Goal: Task Accomplishment & Management: Manage account settings

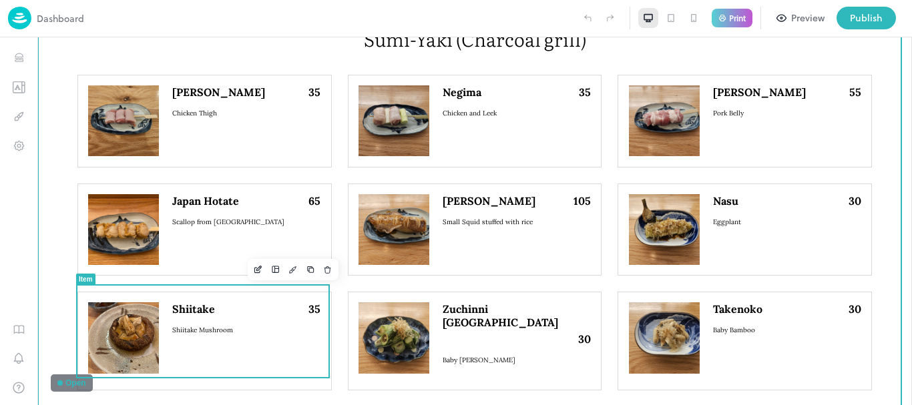
scroll to position [668, 0]
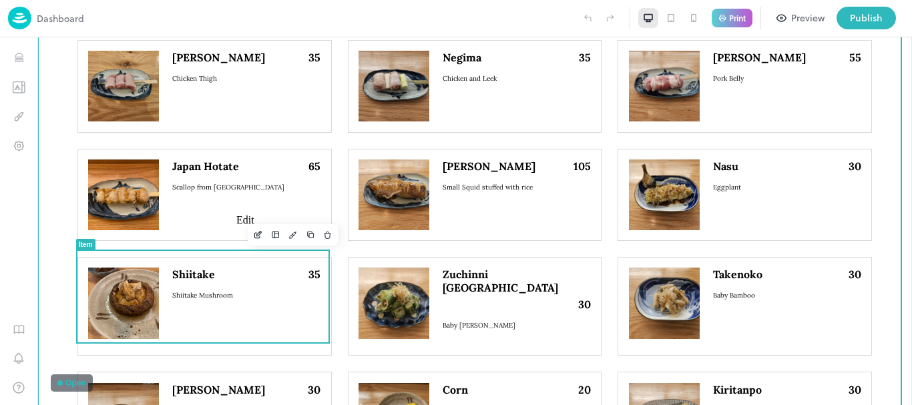
click at [250, 230] on button "Edit" at bounding box center [258, 234] width 17 height 17
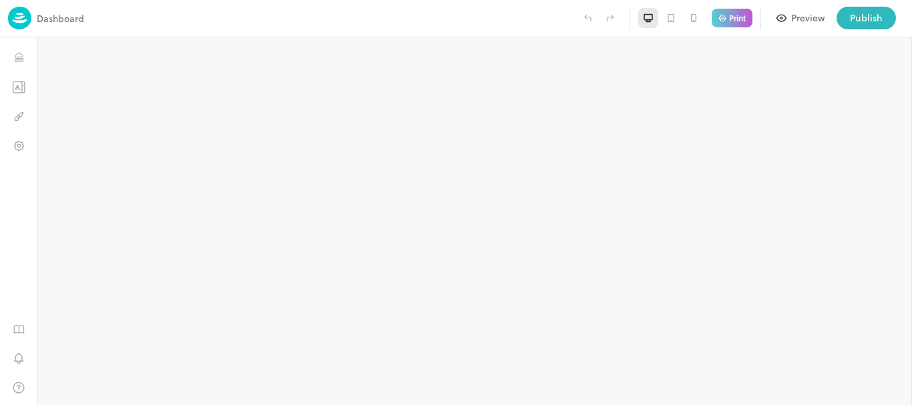
type input "**********"
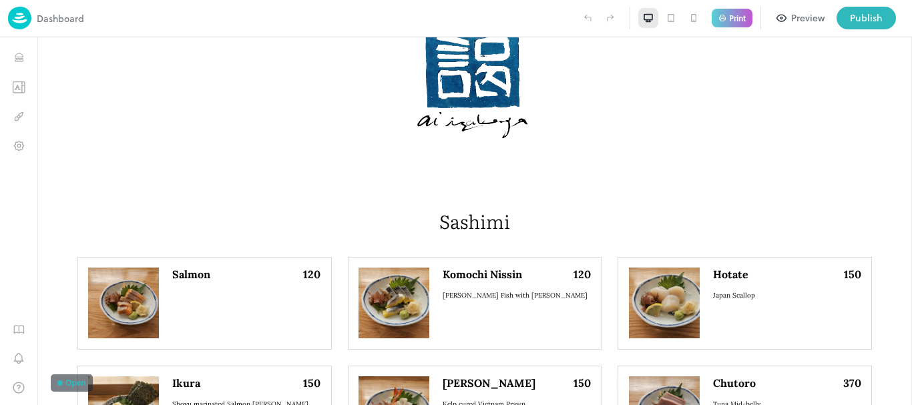
scroll to position [734, 0]
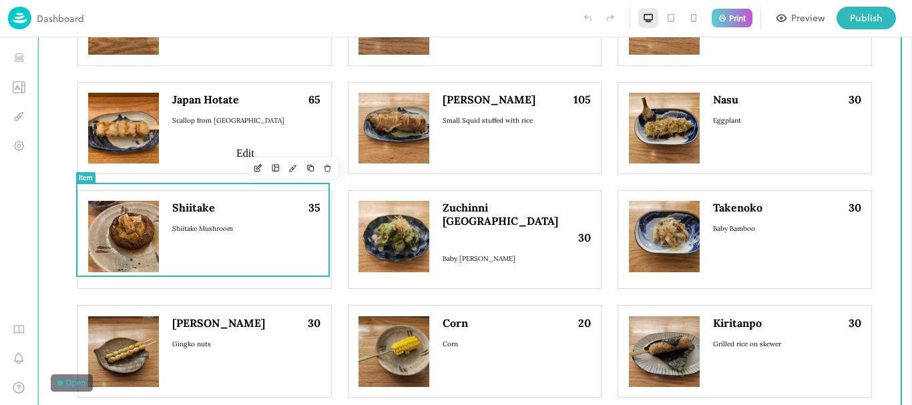
click at [253, 172] on icon "Edit" at bounding box center [258, 168] width 10 height 9
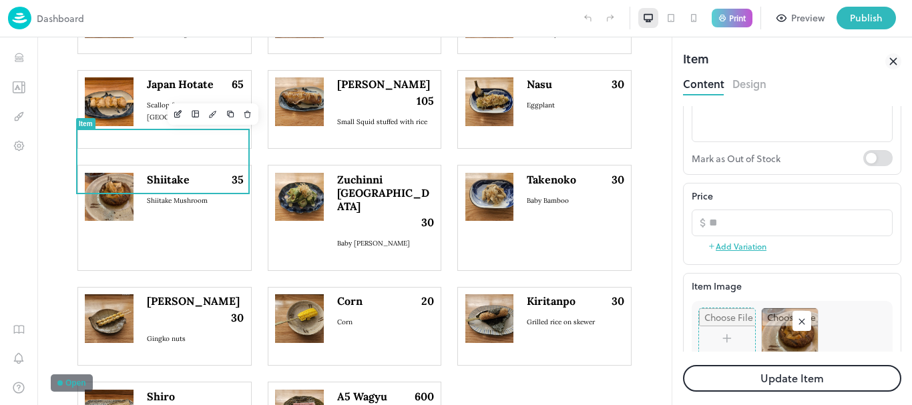
scroll to position [134, 0]
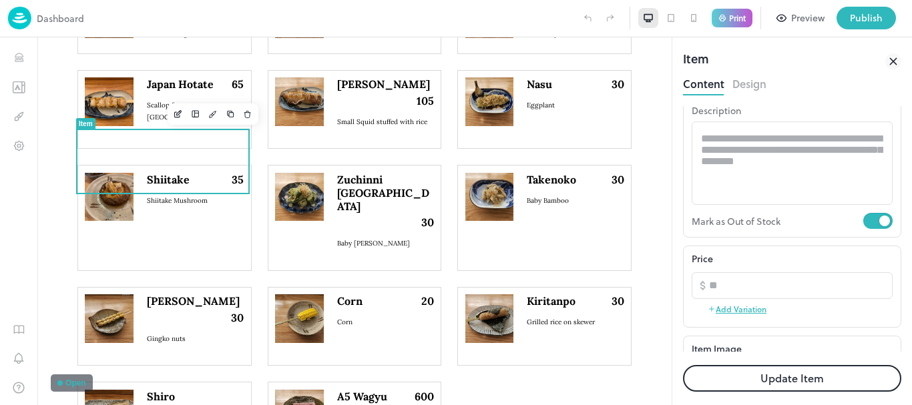
click at [812, 375] on button "Update Item" at bounding box center [792, 378] width 218 height 27
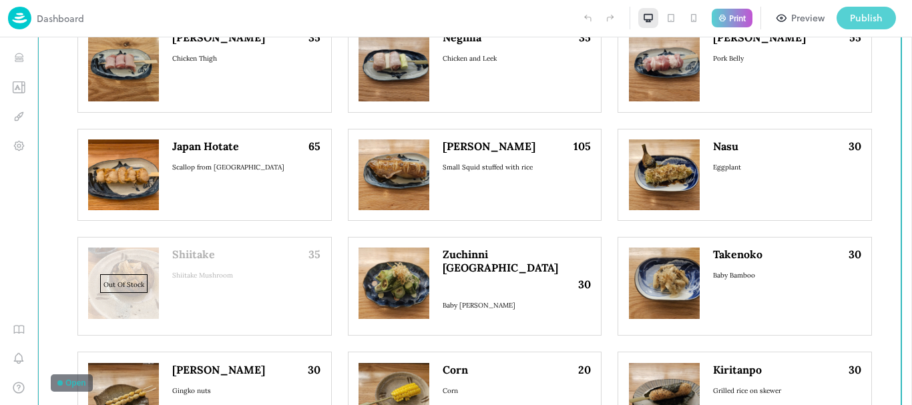
scroll to position [759, 0]
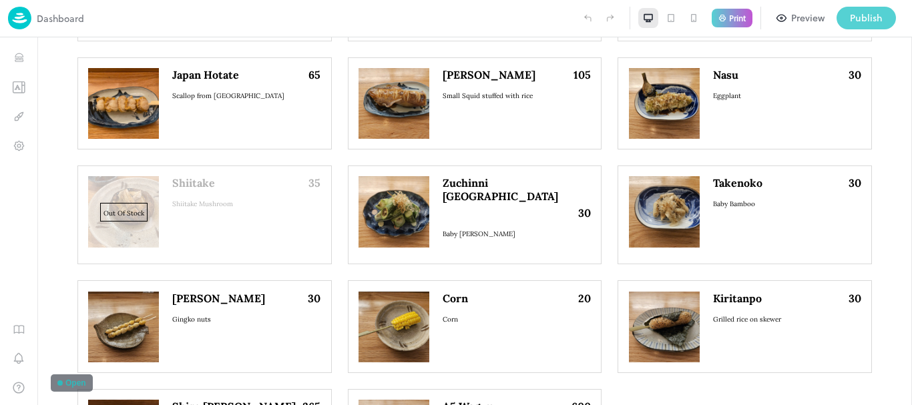
click at [868, 16] on div "Publish" at bounding box center [866, 18] width 33 height 15
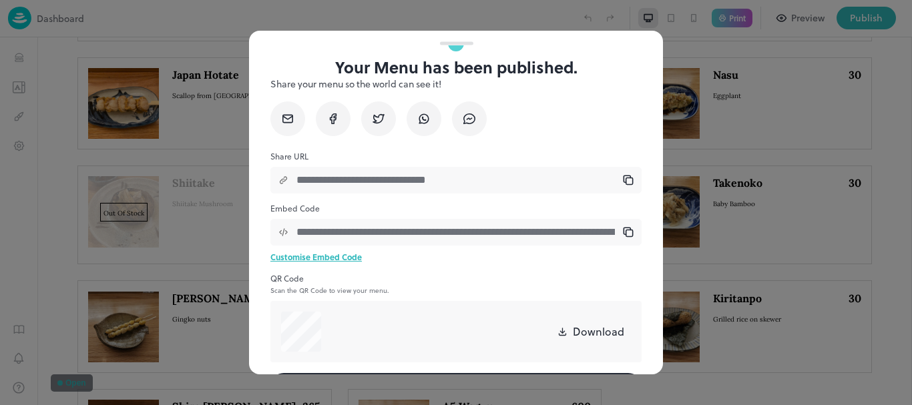
scroll to position [67, 0]
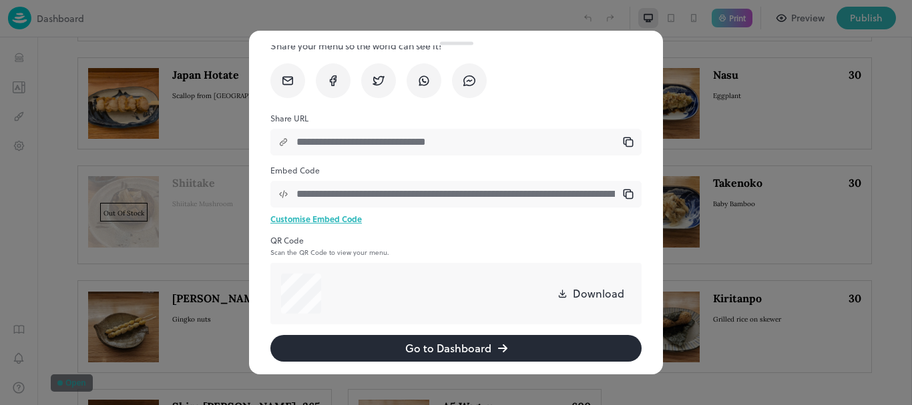
click at [433, 339] on button "Go to Dashboard" at bounding box center [455, 348] width 371 height 27
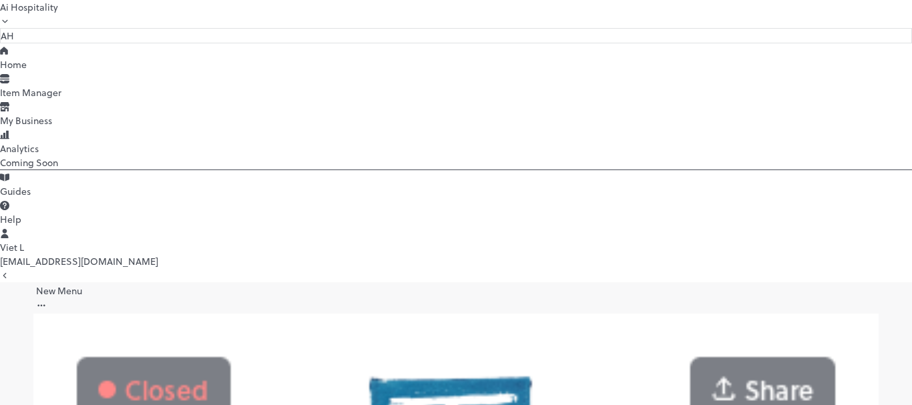
scroll to position [334, 0]
